Goal: Book appointment/travel/reservation

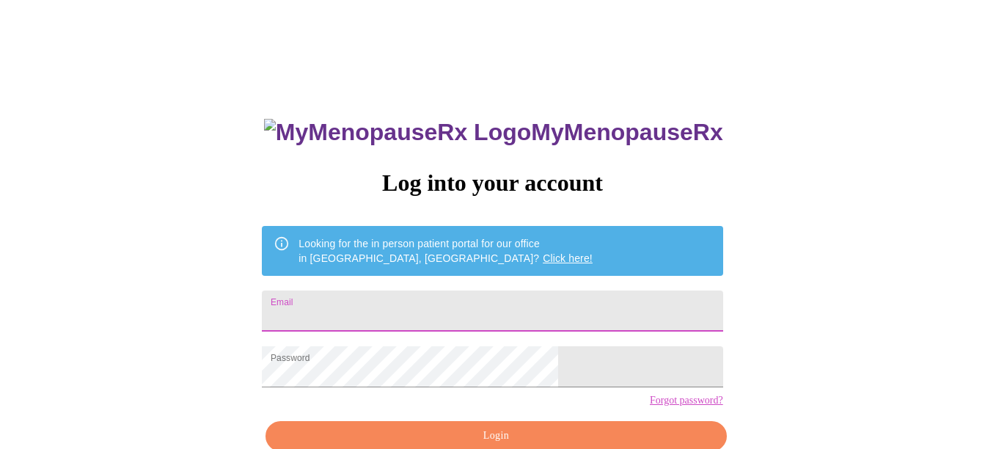
click at [531, 310] on input "Email" at bounding box center [492, 310] width 461 height 41
type input "[EMAIL_ADDRESS][DOMAIN_NAME]"
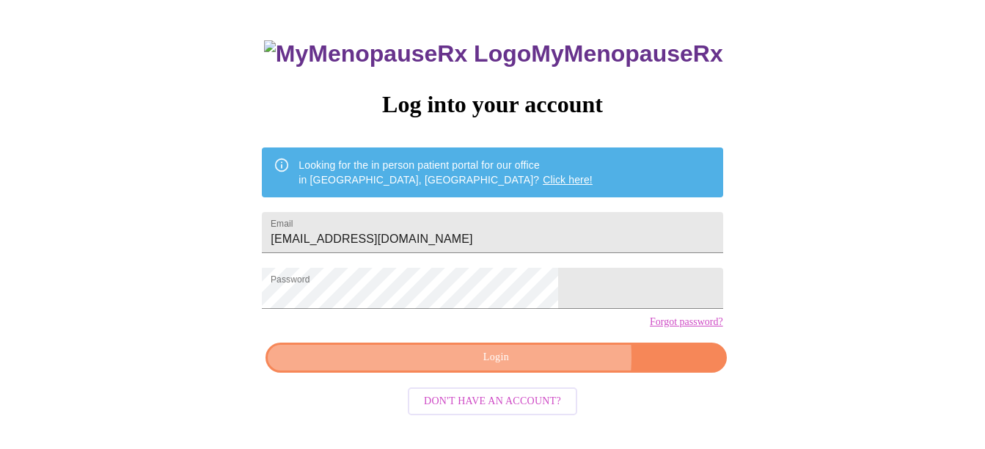
click at [532, 367] on span "Login" at bounding box center [495, 357] width 427 height 18
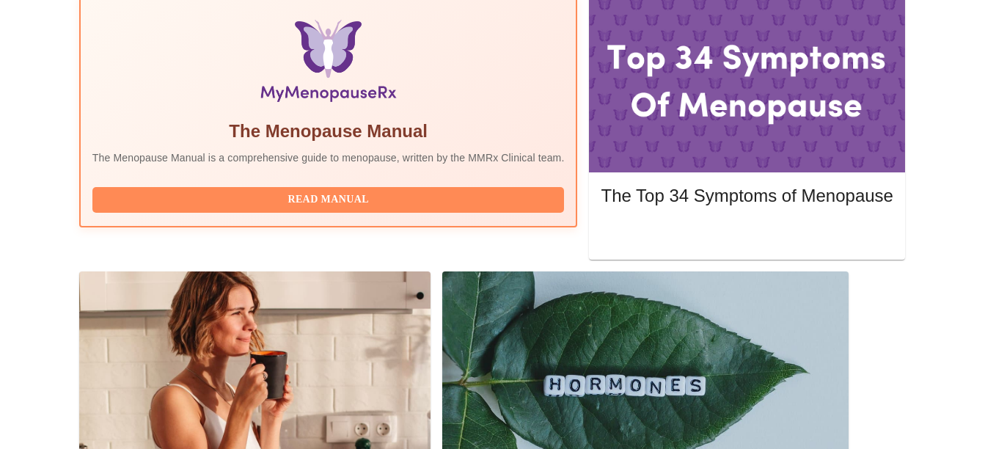
scroll to position [518, 0]
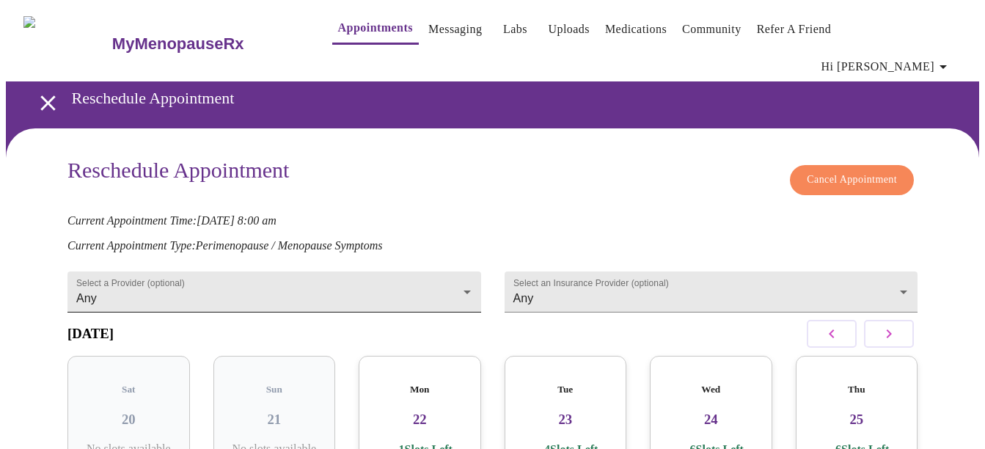
click at [398, 267] on body "MyMenopauseRx Appointments Messaging Labs Uploads Medications Community Refer a…" at bounding box center [492, 319] width 973 height 626
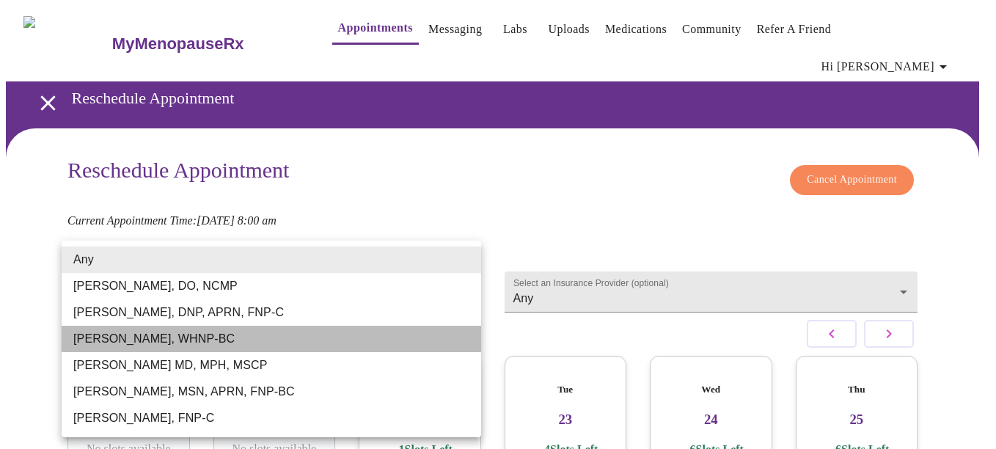
click at [327, 337] on li "[PERSON_NAME], WHNP-BC" at bounding box center [272, 339] width 420 height 26
type input "[PERSON_NAME], WHNP-BC"
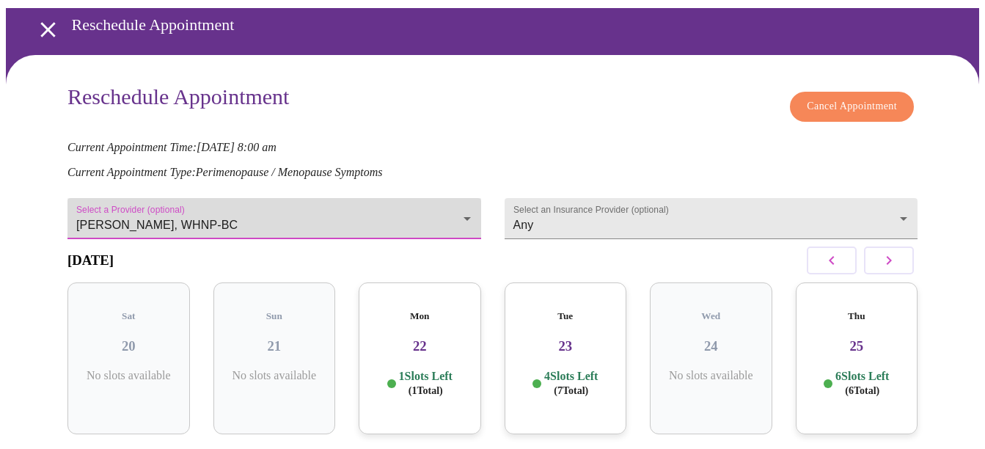
scroll to position [145, 0]
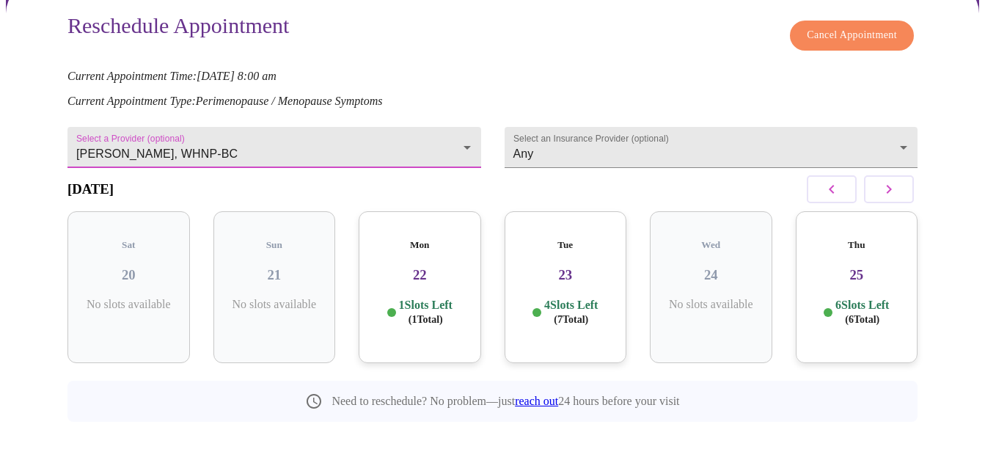
click at [843, 267] on h3 "25" at bounding box center [857, 275] width 99 height 16
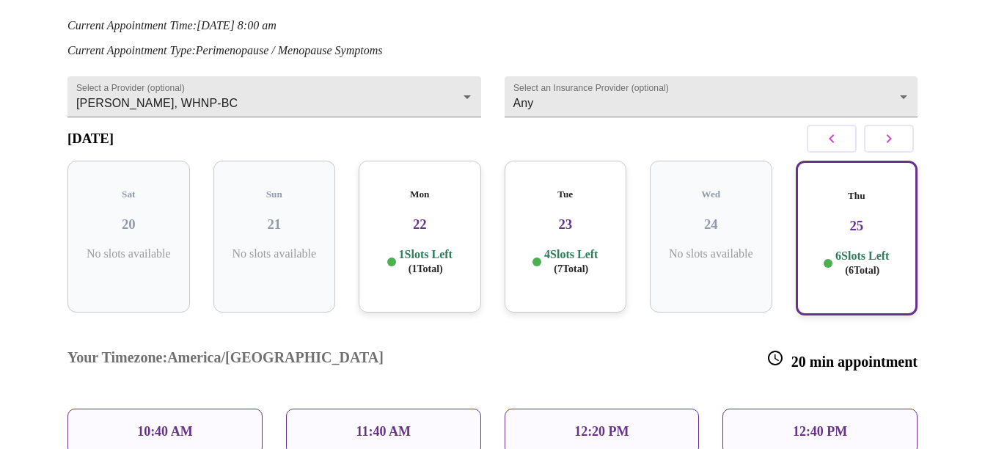
scroll to position [218, 0]
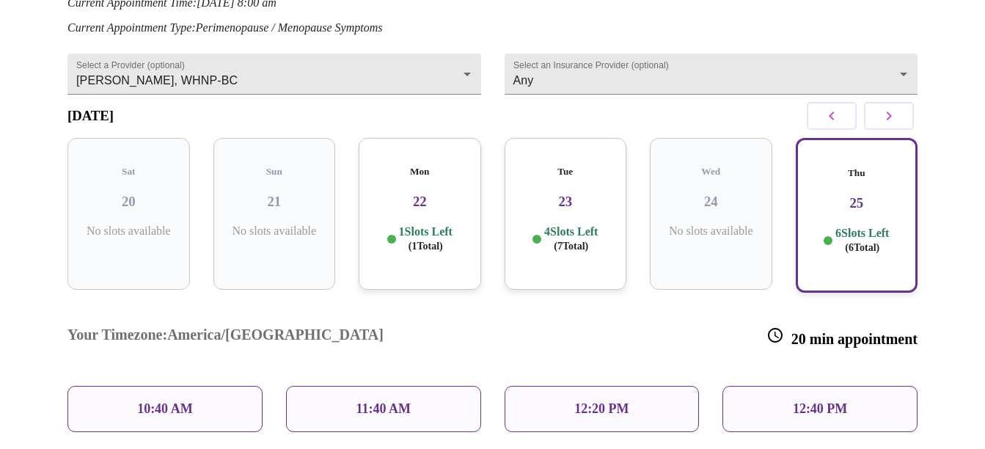
click at [354, 386] on div "11:40 AM" at bounding box center [383, 409] width 195 height 46
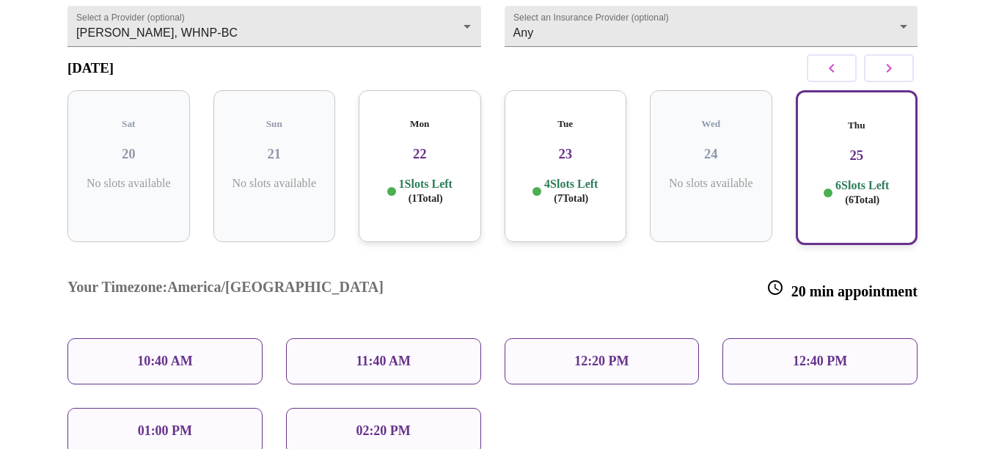
scroll to position [291, 0]
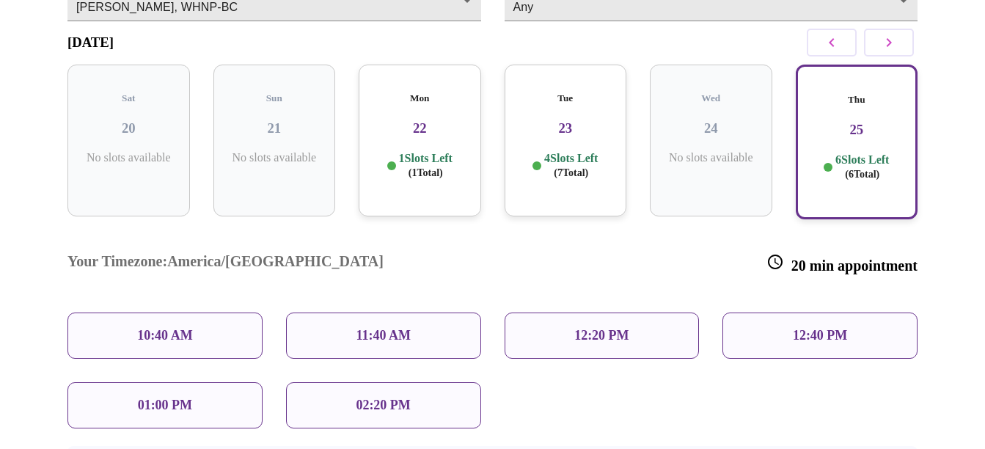
click at [414, 312] on div "11:40 AM" at bounding box center [383, 335] width 195 height 46
click at [874, 117] on div "Thu 25 6 Slots Left ( 6 Total)" at bounding box center [857, 142] width 123 height 155
click at [406, 328] on p "11:40 AM" at bounding box center [383, 335] width 55 height 15
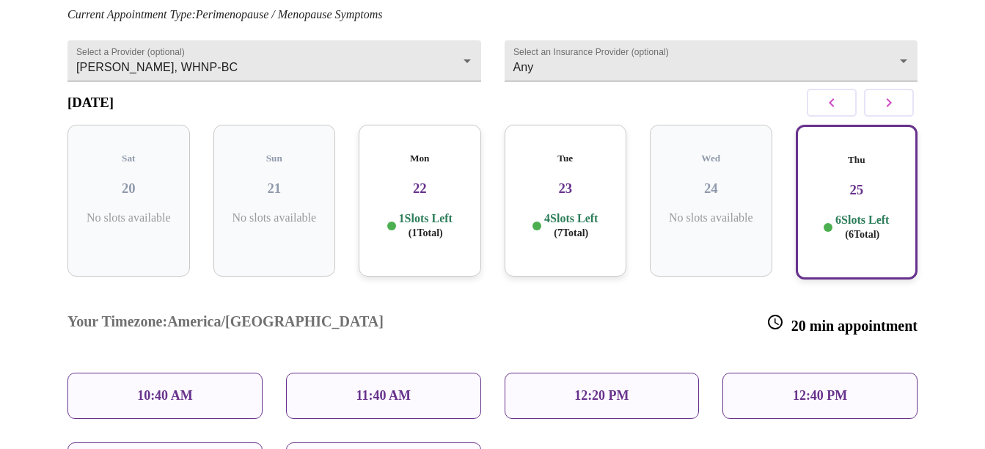
scroll to position [176, 0]
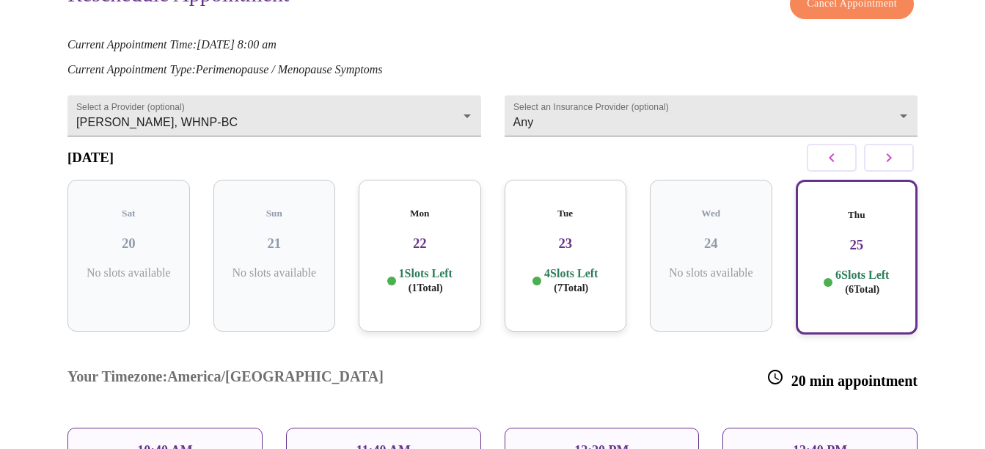
click at [842, 227] on div "Thu 25 6 Slots Left ( 6 Total)" at bounding box center [857, 257] width 123 height 155
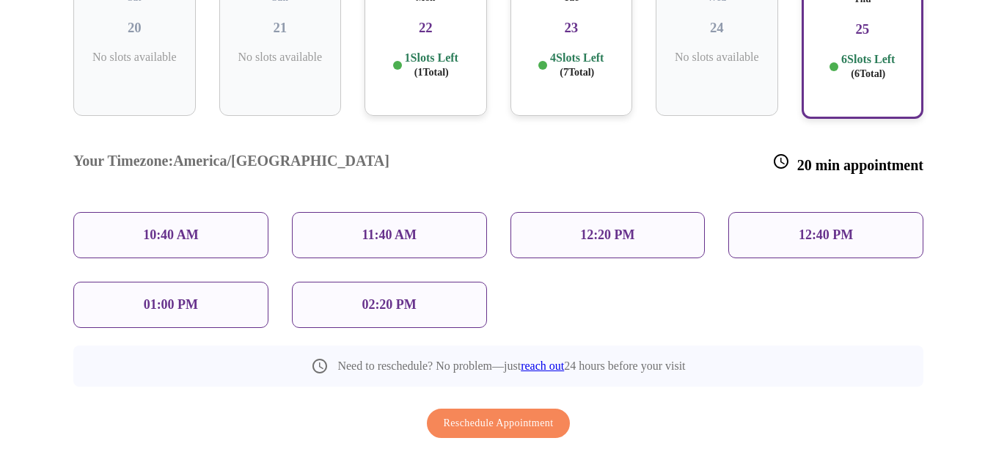
scroll to position [396, 0]
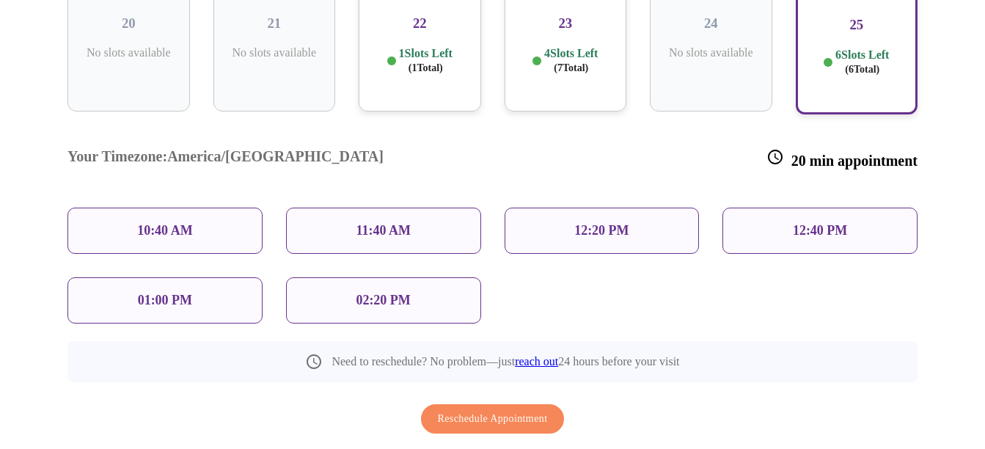
click at [415, 208] on div "11:40 AM" at bounding box center [383, 231] width 195 height 46
click at [486, 410] on span "Reschedule Appointment" at bounding box center [493, 419] width 110 height 18
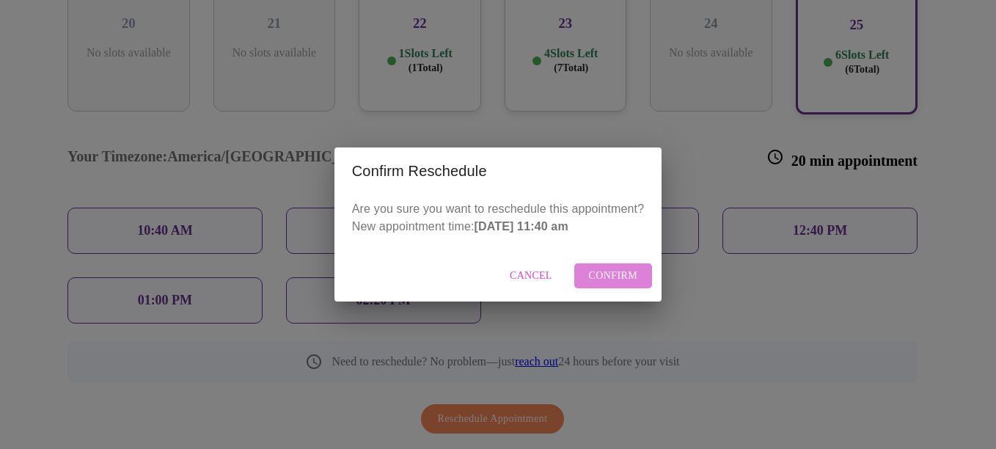
click at [613, 278] on span "Confirm" at bounding box center [613, 276] width 49 height 18
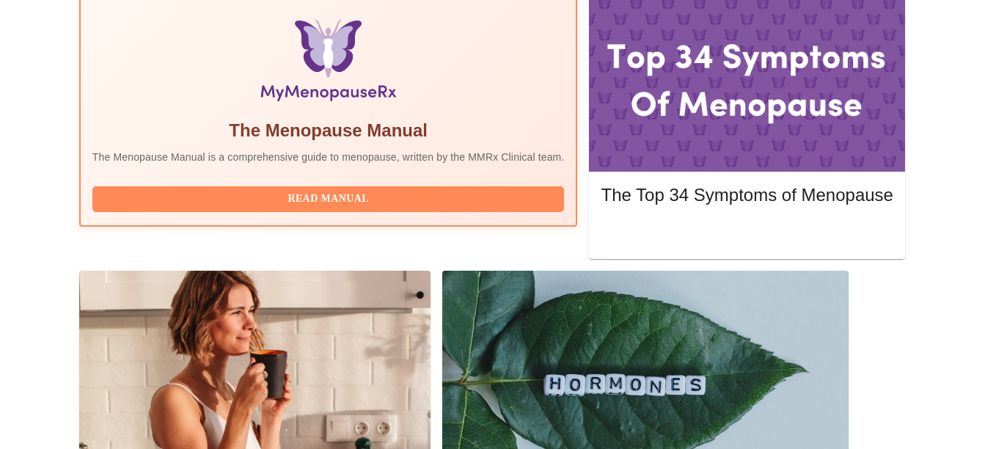
scroll to position [500, 0]
